Goal: Find specific page/section: Find specific page/section

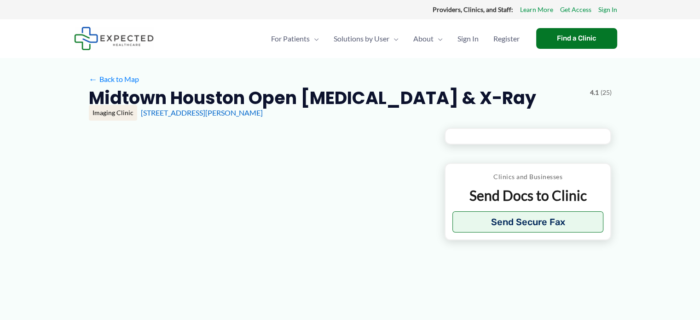
scroll to position [11, 0]
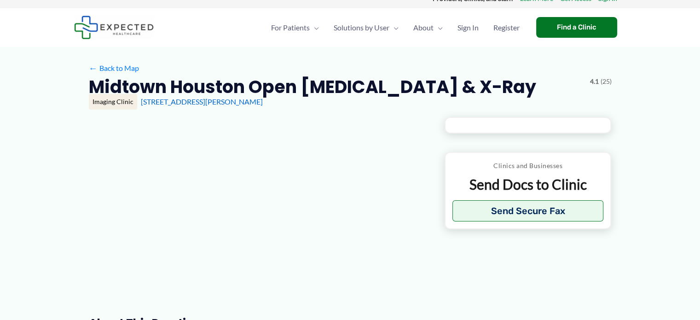
type input "**********"
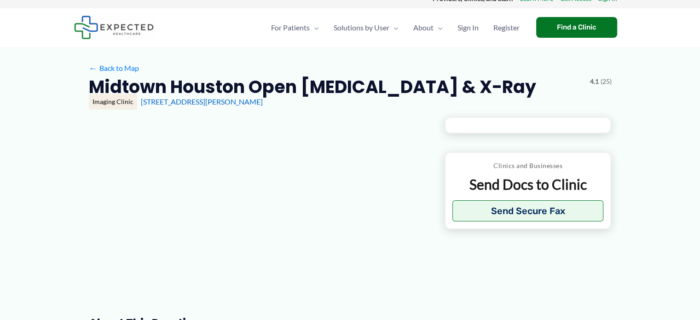
type input "**********"
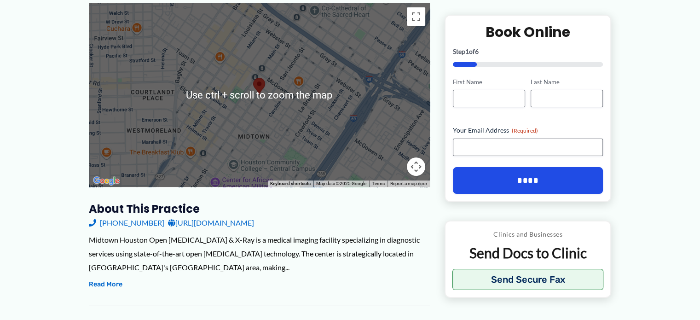
scroll to position [132, 0]
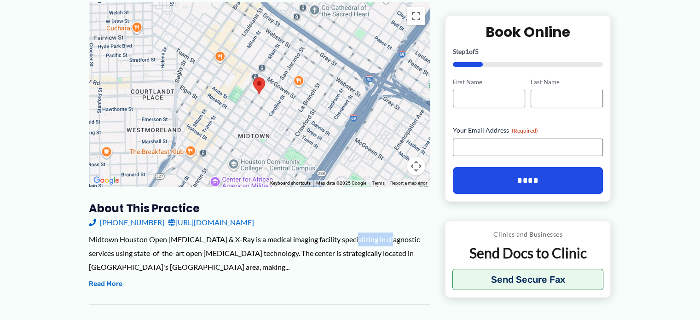
drag, startPoint x: 385, startPoint y: 244, endPoint x: 343, endPoint y: 239, distance: 41.8
click at [343, 239] on div "Midtown Houston Open [MEDICAL_DATA] & X-Ray is a medical imaging facility speci…" at bounding box center [259, 252] width 341 height 41
copy div "diagnostic se"
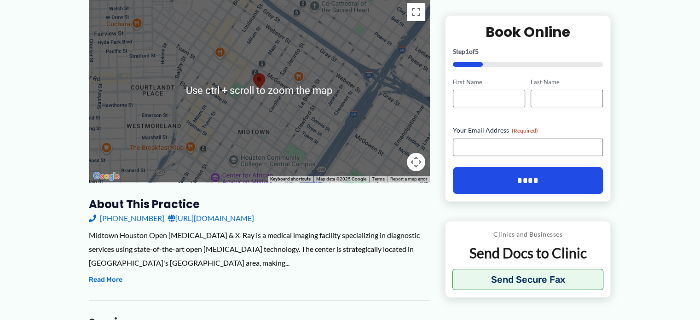
scroll to position [137, 0]
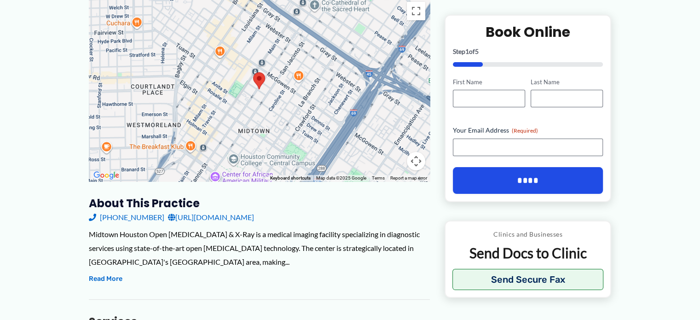
click at [254, 218] on link "[URL][DOMAIN_NAME]" at bounding box center [211, 217] width 86 height 14
drag, startPoint x: 404, startPoint y: 236, endPoint x: 344, endPoint y: 235, distance: 59.8
click at [344, 235] on div "Midtown Houston Open [MEDICAL_DATA] & X-Ray is a medical imaging facility speci…" at bounding box center [259, 247] width 341 height 41
copy div "diagnostic services"
